Goal: Information Seeking & Learning: Check status

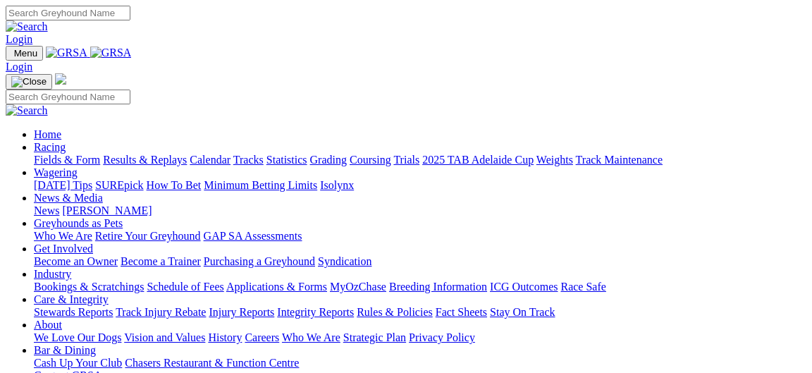
click at [154, 154] on link "Results & Replays" at bounding box center [145, 160] width 84 height 12
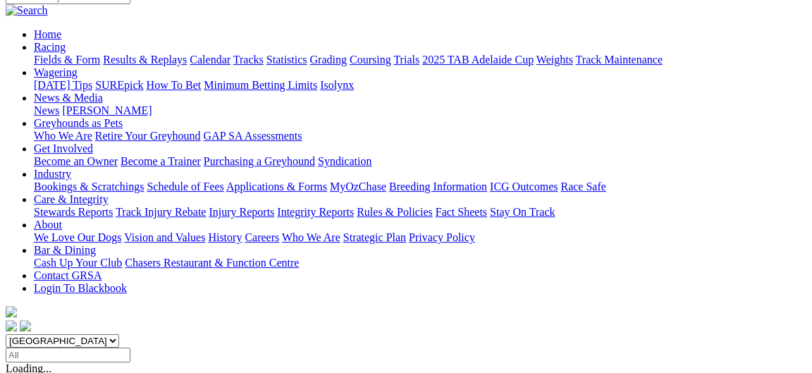
scroll to position [152, 0]
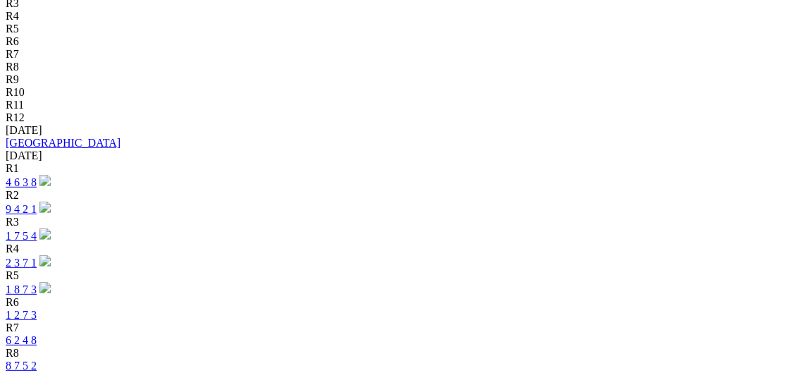
scroll to position [685, 0]
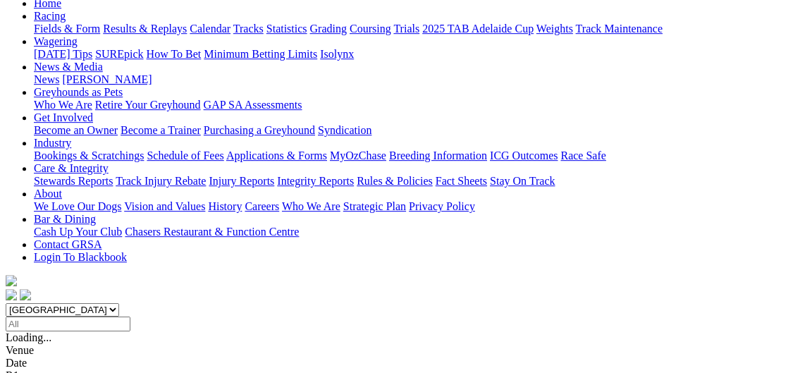
scroll to position [0, 0]
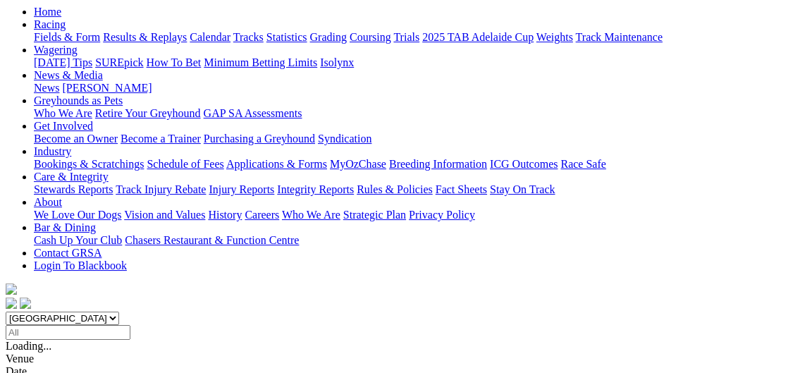
scroll to position [152, 0]
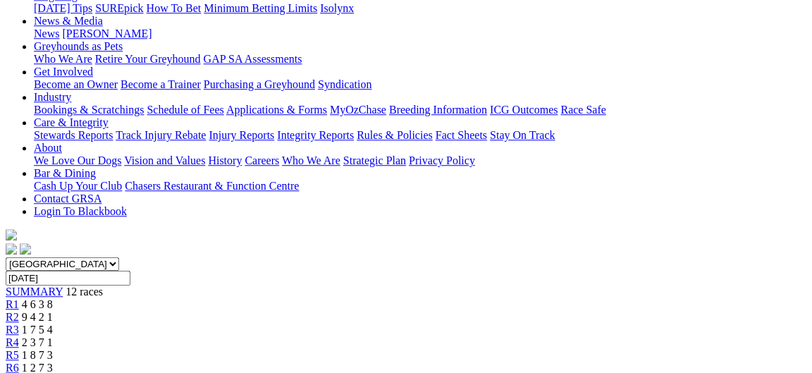
scroll to position [228, 0]
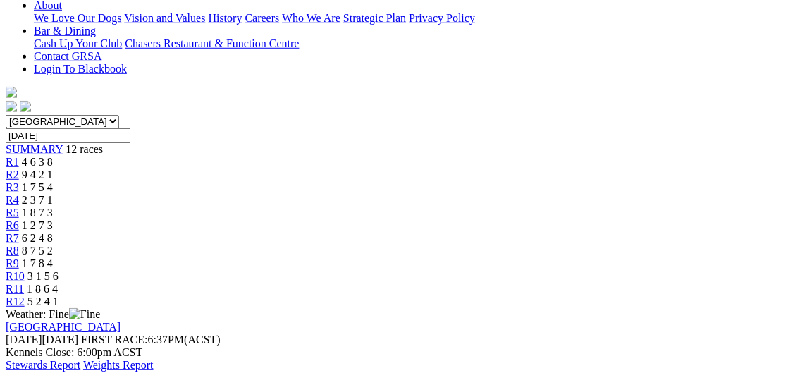
scroll to position [380, 0]
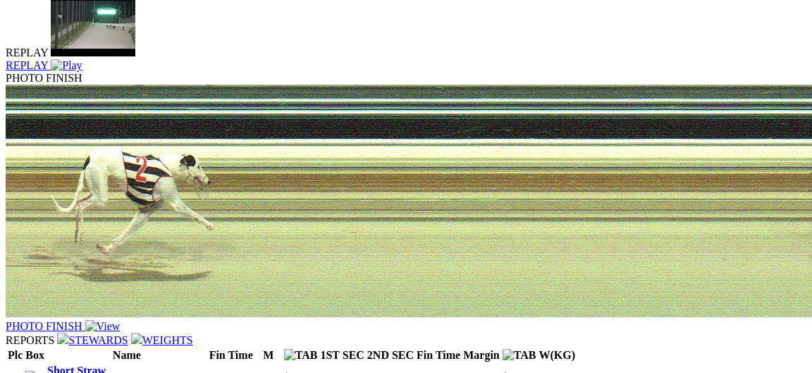
scroll to position [457, 0]
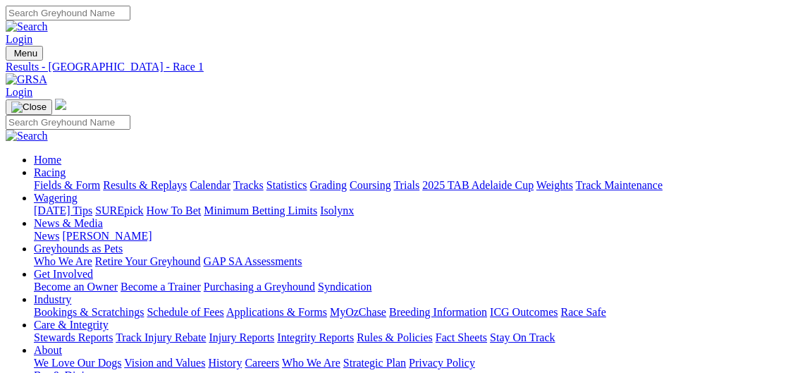
select select "NSW"
click option "[GEOGRAPHIC_DATA]" at bounding box center [0, 0] width 0 height 0
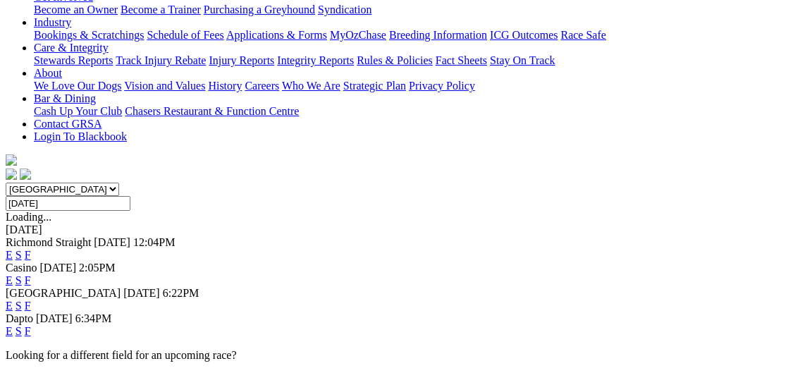
scroll to position [304, 0]
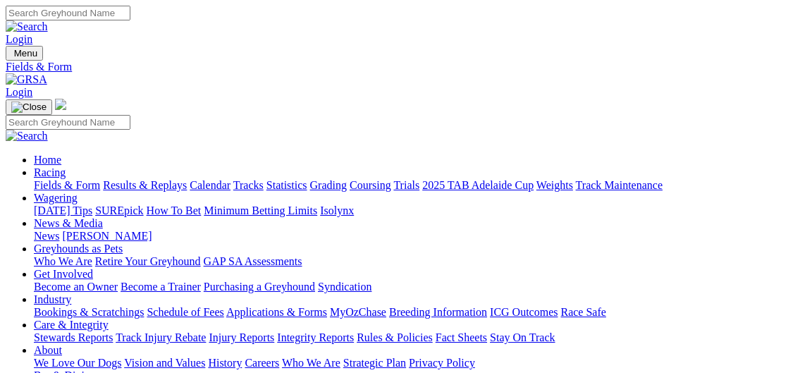
click at [75, 179] on link "Fields & Form" at bounding box center [67, 185] width 66 height 12
select select "[GEOGRAPHIC_DATA]"
click option "[GEOGRAPHIC_DATA]" at bounding box center [0, 0] width 0 height 0
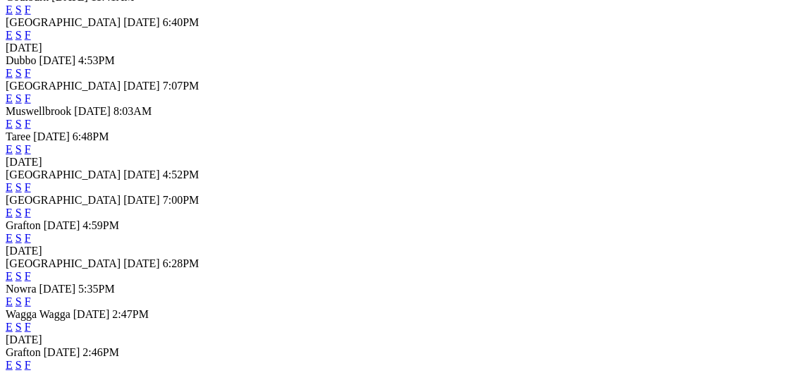
scroll to position [609, 0]
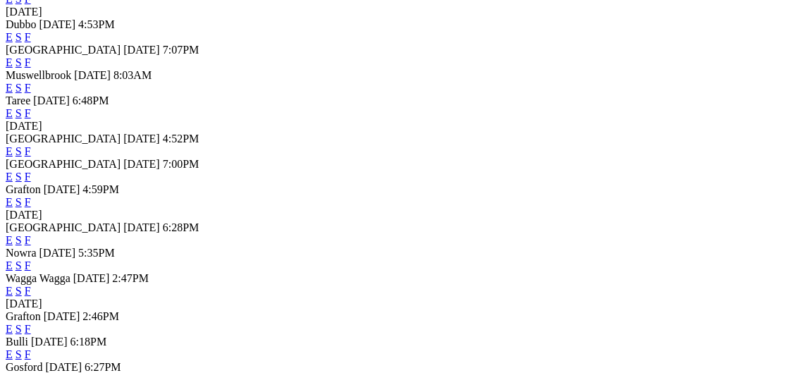
click at [31, 208] on link "F" at bounding box center [28, 202] width 6 height 12
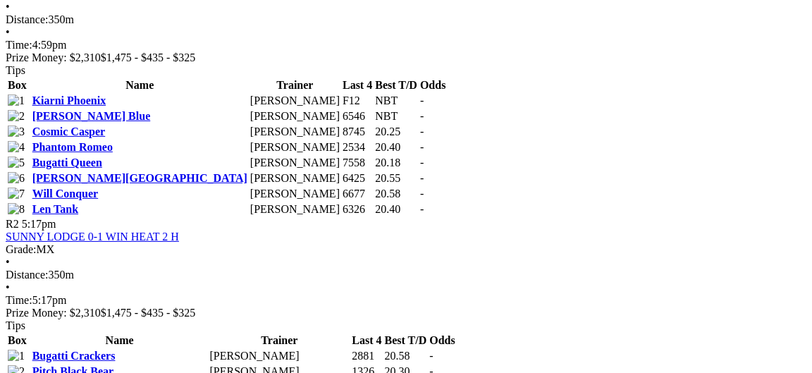
scroll to position [761, 0]
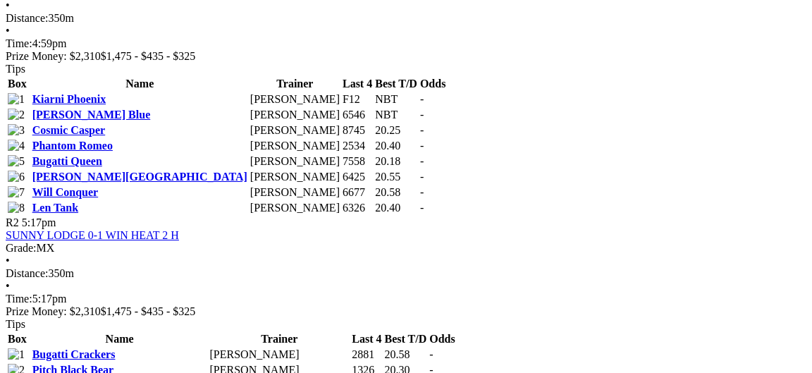
drag, startPoint x: 144, startPoint y: 158, endPoint x: 0, endPoint y: 1, distance: 213.4
